Goal: Find specific page/section: Find specific page/section

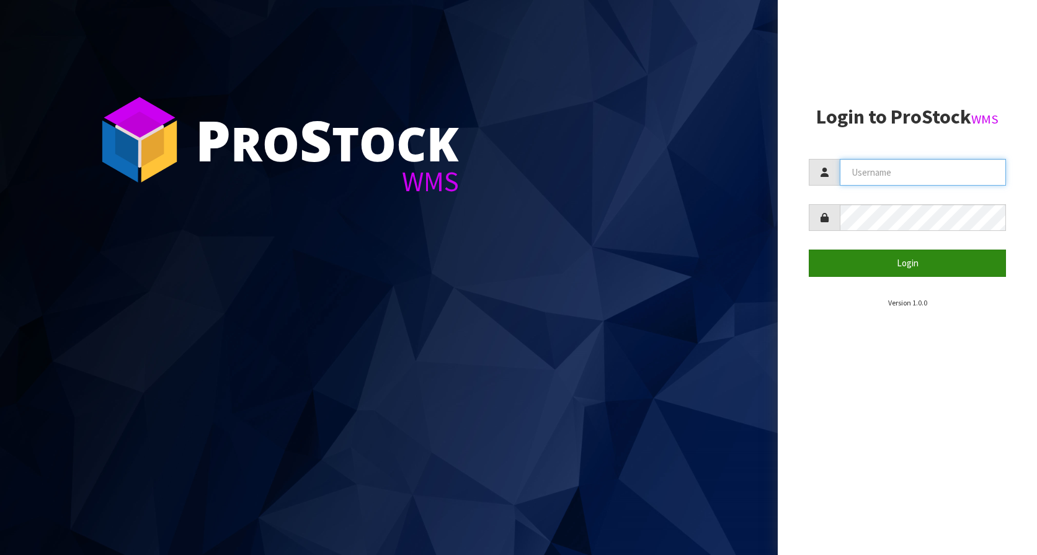
type input "KitchenAid"
click at [897, 260] on button "Login" at bounding box center [907, 262] width 197 height 27
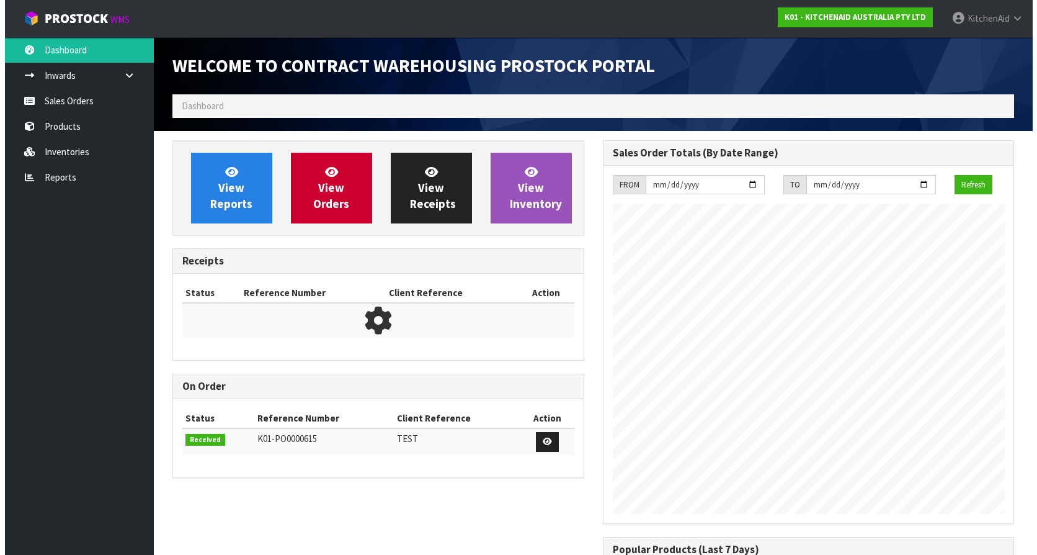
scroll to position [688, 430]
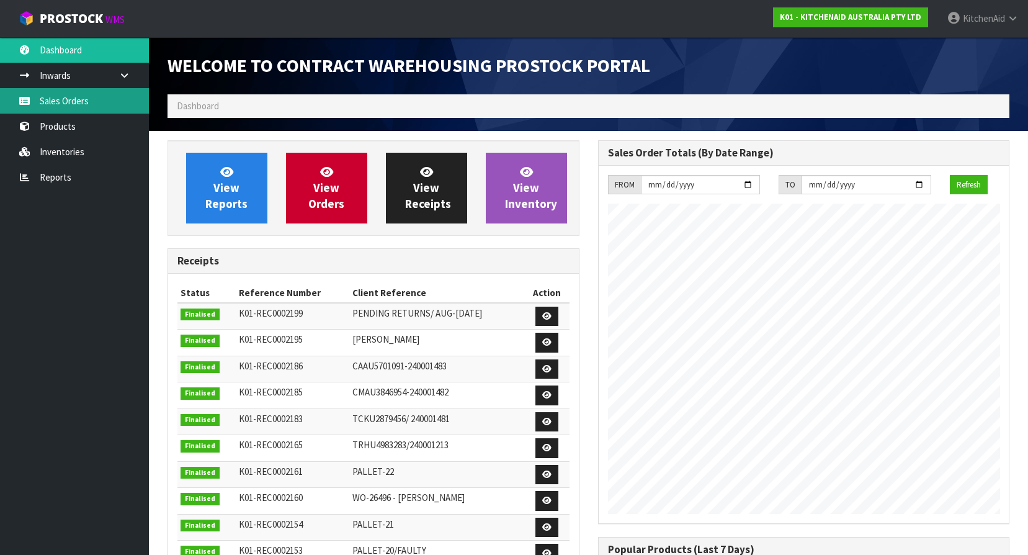
click at [77, 109] on link "Sales Orders" at bounding box center [74, 100] width 149 height 25
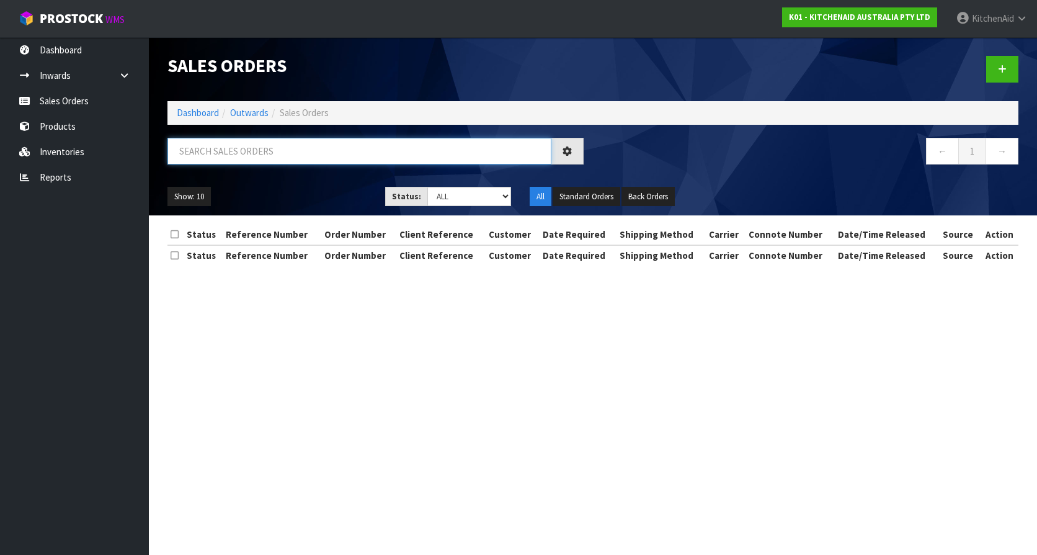
click at [225, 149] on input "text" at bounding box center [359, 151] width 384 height 27
paste input "0082036902"
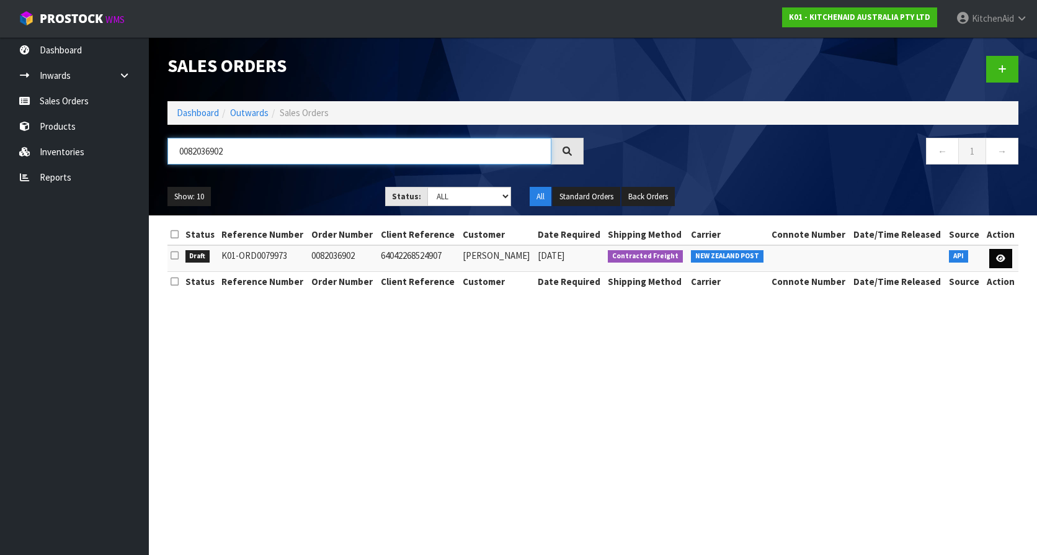
type input "0082036902"
click at [1011, 261] on link at bounding box center [1000, 259] width 23 height 20
click at [1000, 261] on icon at bounding box center [1000, 258] width 9 height 8
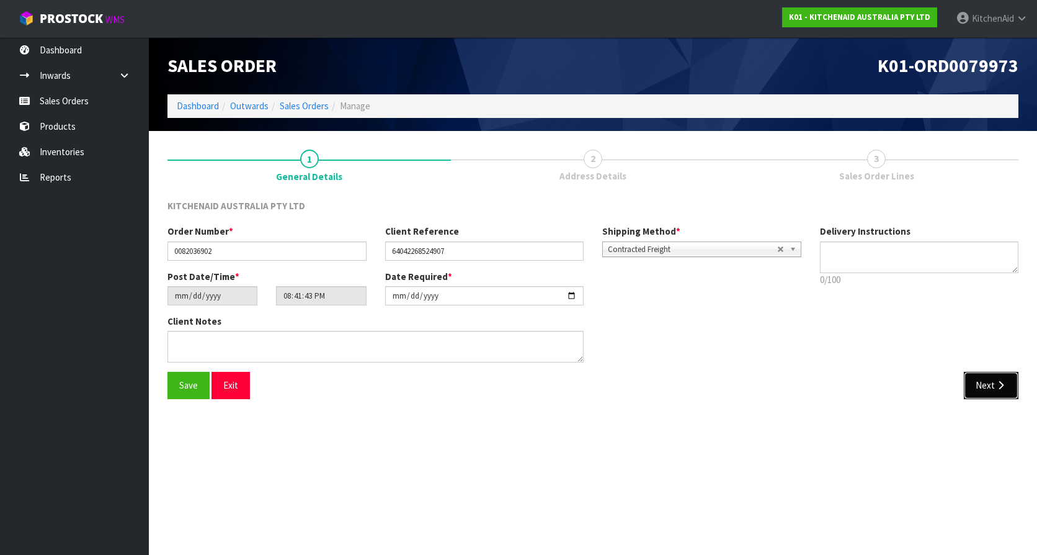
click at [986, 385] on button "Next" at bounding box center [991, 385] width 55 height 27
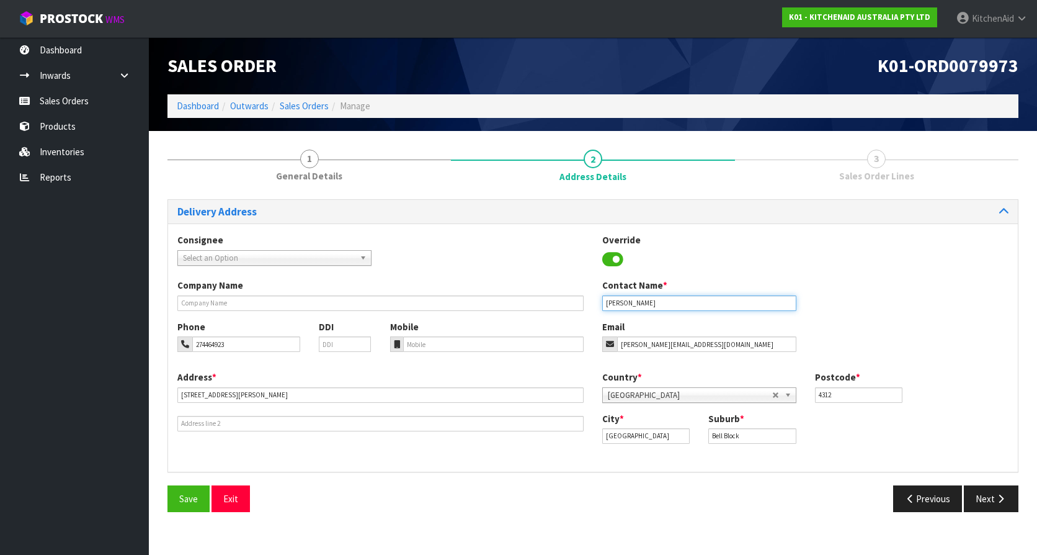
drag, startPoint x: 617, startPoint y: 300, endPoint x: 573, endPoint y: 297, distance: 44.8
click at [573, 297] on div "Company Name Contact Name * [PERSON_NAME]" at bounding box center [593, 299] width 850 height 41
drag, startPoint x: 230, startPoint y: 348, endPoint x: 185, endPoint y: 344, distance: 44.8
click at [185, 344] on div "274464923" at bounding box center [238, 344] width 123 height 16
click at [907, 497] on icon "button" at bounding box center [911, 498] width 12 height 9
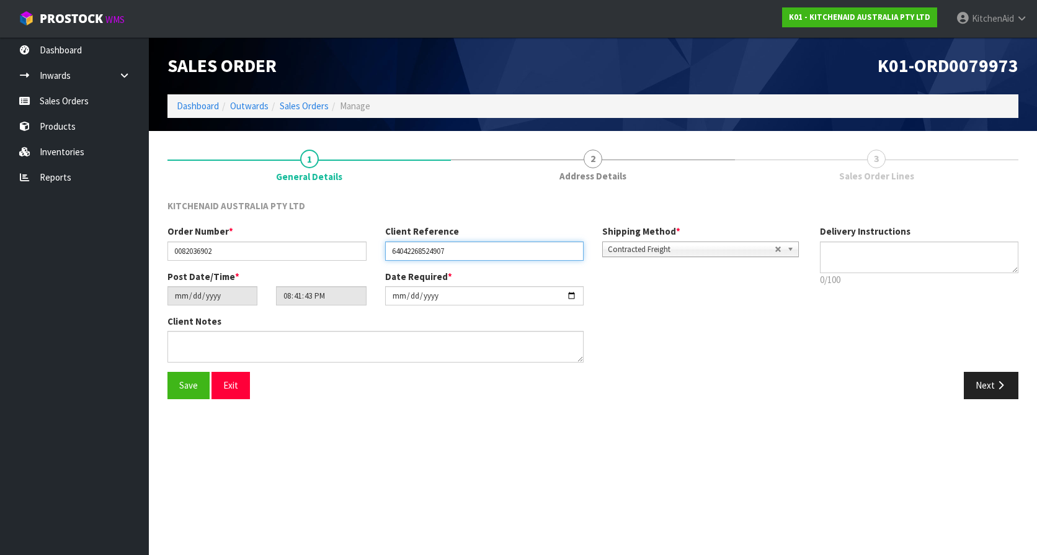
drag, startPoint x: 450, startPoint y: 250, endPoint x: 385, endPoint y: 251, distance: 65.1
click at [385, 251] on input "64042268524907" at bounding box center [484, 250] width 199 height 19
click at [61, 101] on link "Sales Orders" at bounding box center [74, 100] width 149 height 25
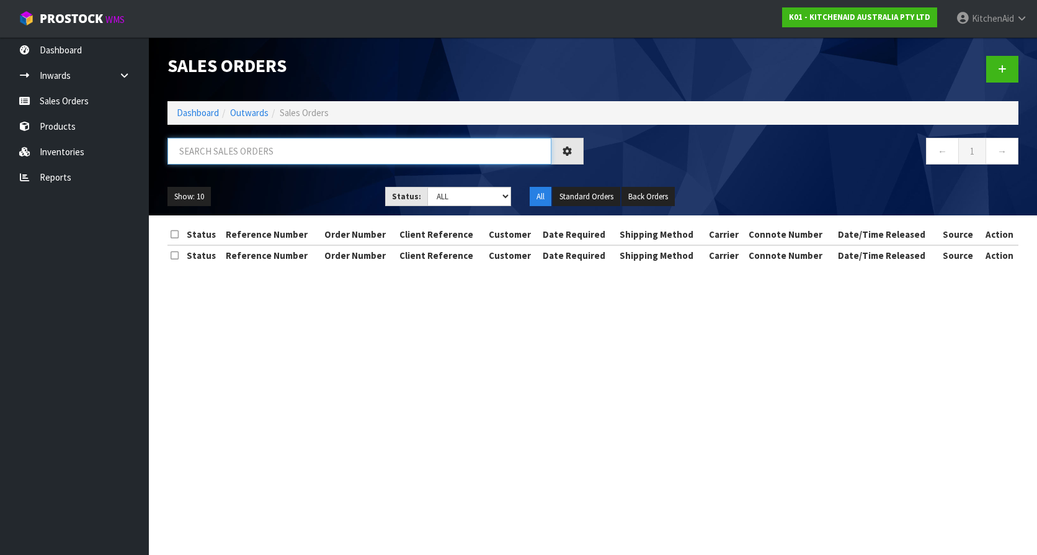
click at [342, 158] on input "text" at bounding box center [359, 151] width 384 height 27
paste input "64037242732907"
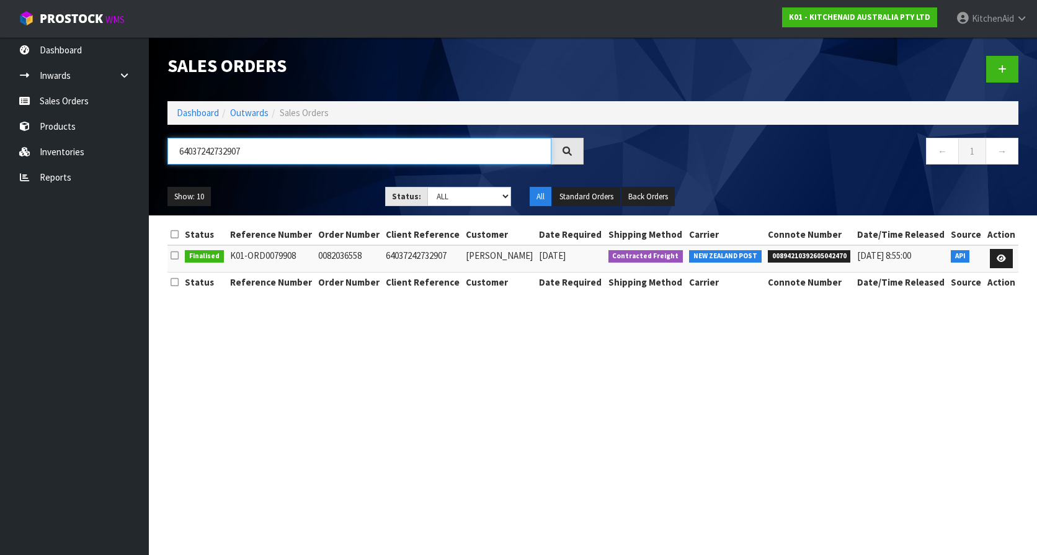
type input "64037242732907"
click at [819, 256] on span "00894210392605042470" at bounding box center [809, 256] width 83 height 12
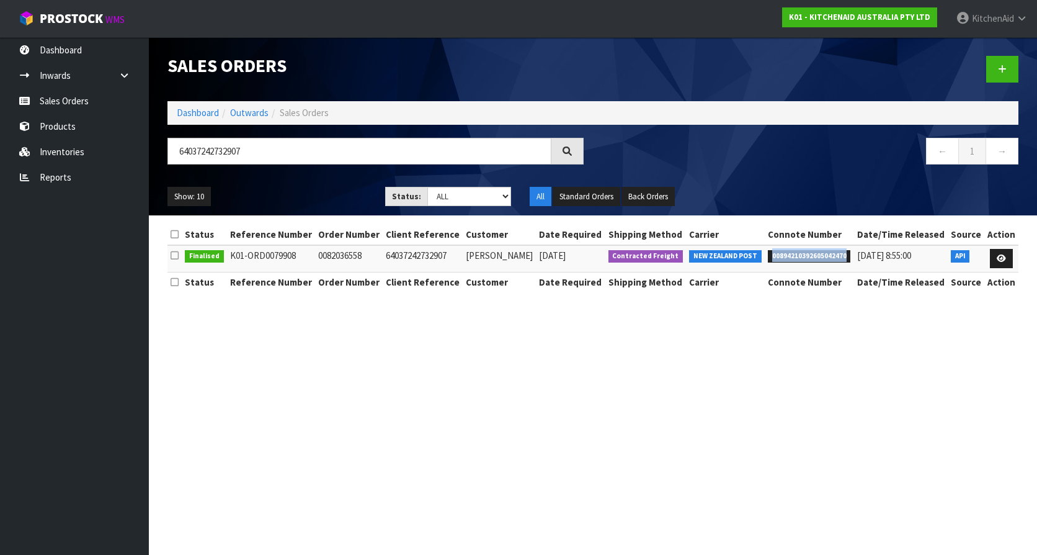
click at [819, 256] on span "00894210392605042470" at bounding box center [809, 256] width 83 height 12
copy span "00894210392605042470"
click at [806, 253] on span "00894210392605042470" at bounding box center [809, 256] width 83 height 12
click at [35, 130] on link "Products" at bounding box center [74, 126] width 149 height 25
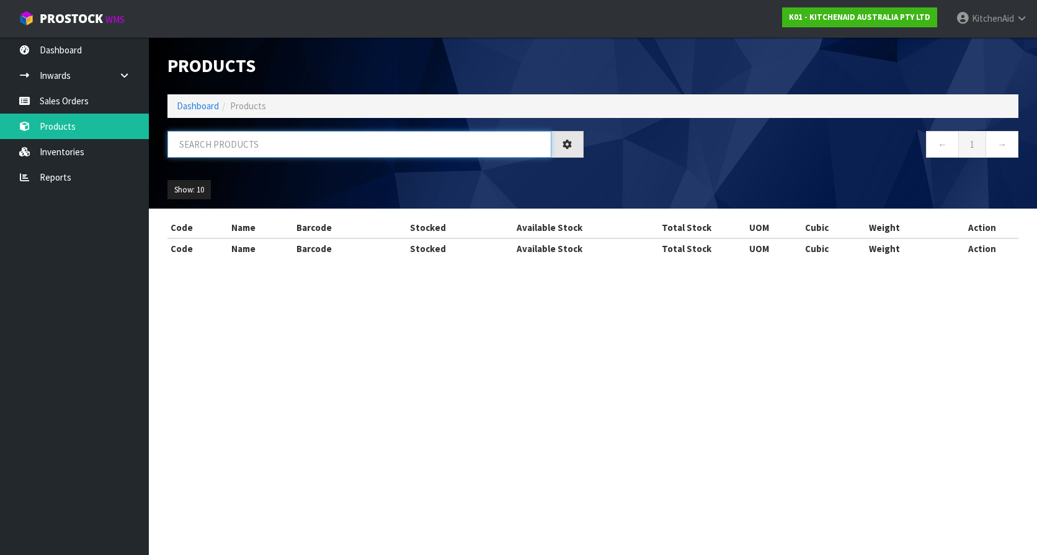
click at [248, 140] on input "text" at bounding box center [359, 144] width 384 height 27
paste input "K5THCB"
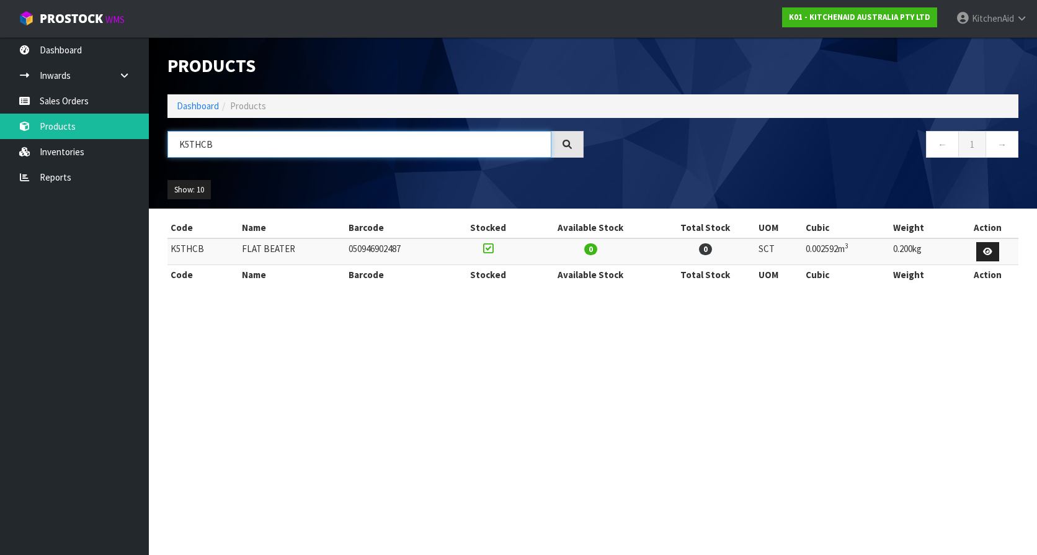
drag, startPoint x: 243, startPoint y: 146, endPoint x: 154, endPoint y: 135, distance: 90.0
click at [154, 135] on header "Products Import Products Drop file here to import csv template Dashboard Produc…" at bounding box center [593, 122] width 888 height 171
paste input "45DH"
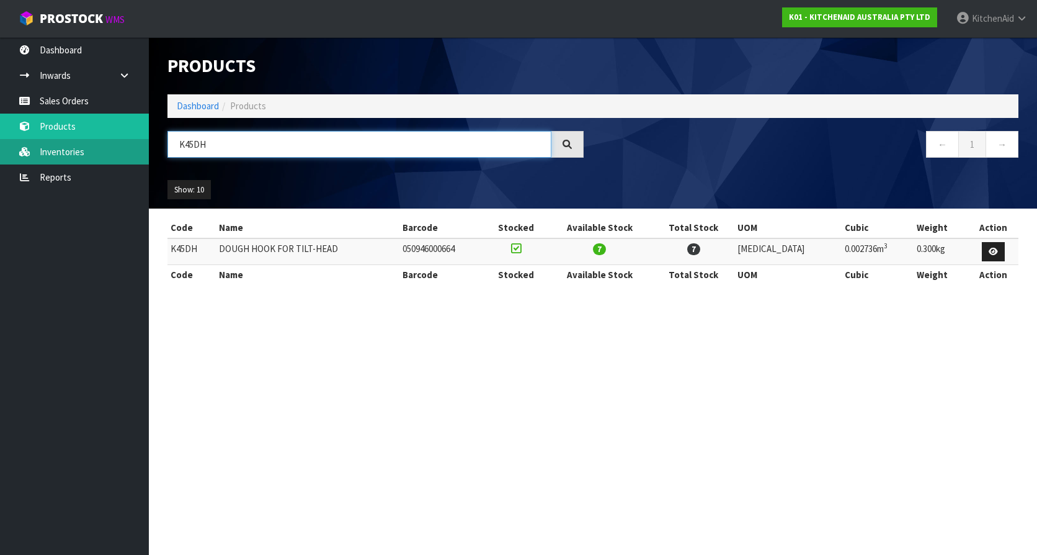
drag, startPoint x: 155, startPoint y: 143, endPoint x: 131, endPoint y: 143, distance: 24.2
click at [131, 143] on body "Toggle navigation ProStock WMS K01 - KITCHENAID AUSTRALIA PTY LTD [GEOGRAPHIC_D…" at bounding box center [518, 277] width 1037 height 555
paste input "W11555365"
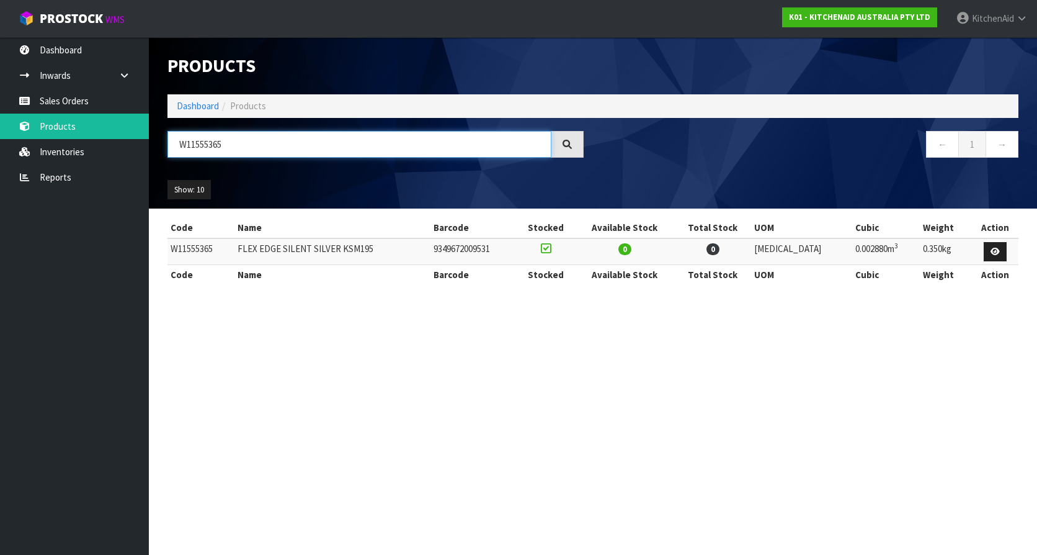
drag, startPoint x: 252, startPoint y: 146, endPoint x: 177, endPoint y: 141, distance: 75.8
click at [177, 141] on input "W11555365" at bounding box center [359, 144] width 384 height 27
paste input "67397"
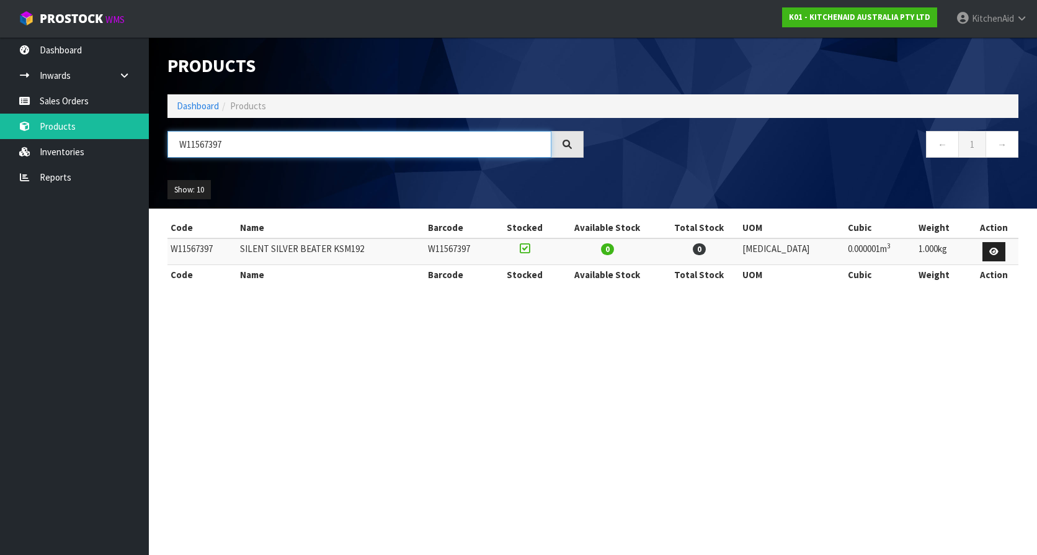
drag, startPoint x: 252, startPoint y: 141, endPoint x: 176, endPoint y: 141, distance: 75.7
click at [176, 141] on input "W11567397" at bounding box center [359, 144] width 384 height 27
paste input "5KSM5THFBSS"
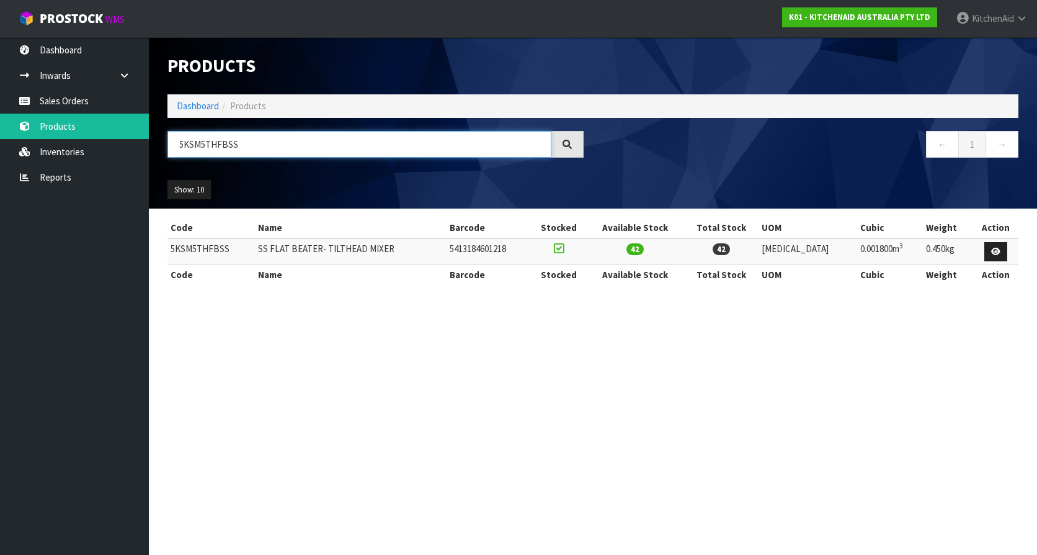
drag, startPoint x: 244, startPoint y: 143, endPoint x: 174, endPoint y: 141, distance: 70.1
click at [174, 141] on input "5KSM5THFBSS" at bounding box center [359, 144] width 384 height 27
paste input "DH"
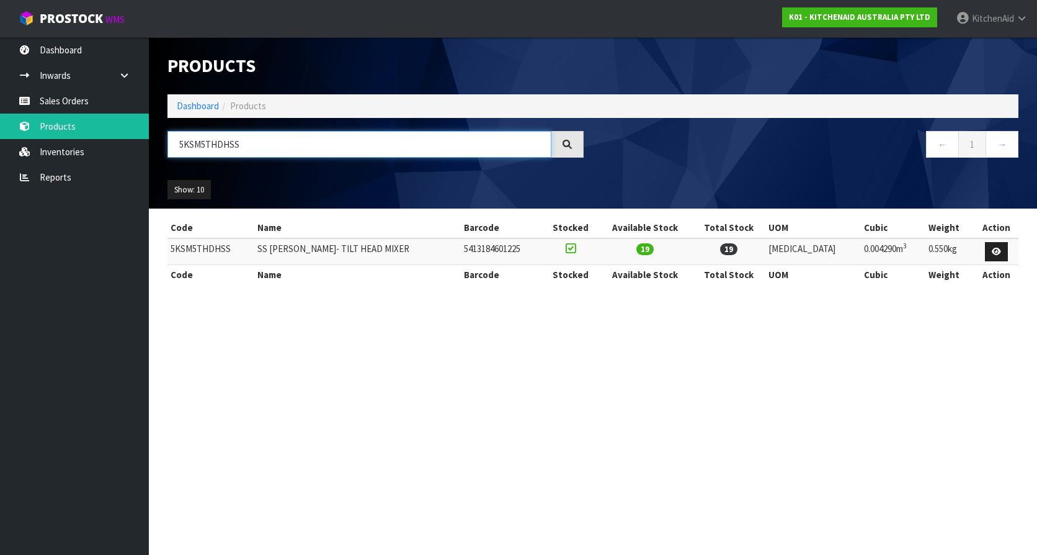
type input "5KSM5THDHSS"
drag, startPoint x: 244, startPoint y: 146, endPoint x: 146, endPoint y: 138, distance: 98.3
click at [146, 138] on body "Toggle navigation ProStock WMS K01 - KITCHENAID AUSTRALIA PTY LTD [GEOGRAPHIC_D…" at bounding box center [518, 277] width 1037 height 555
